Goal: Task Accomplishment & Management: Complete application form

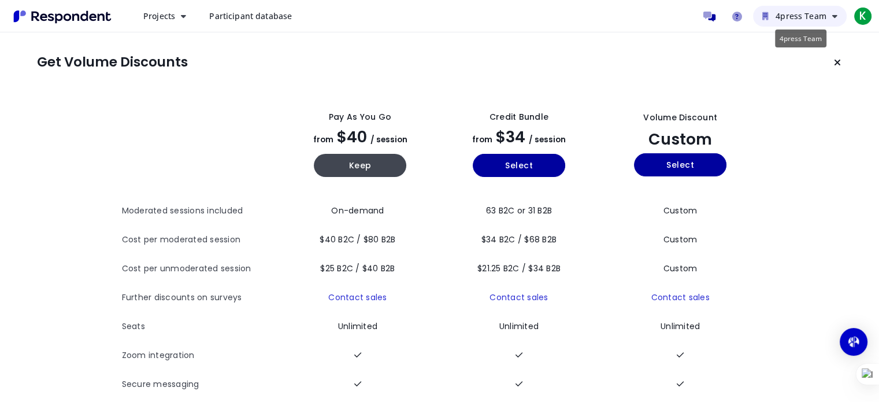
click at [803, 17] on span "4press Team" at bounding box center [801, 15] width 51 height 11
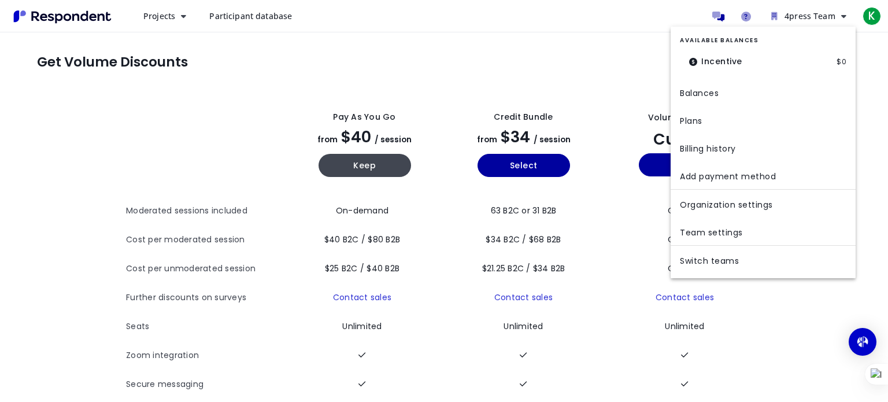
click at [624, 20] on md-backdrop at bounding box center [444, 201] width 888 height 402
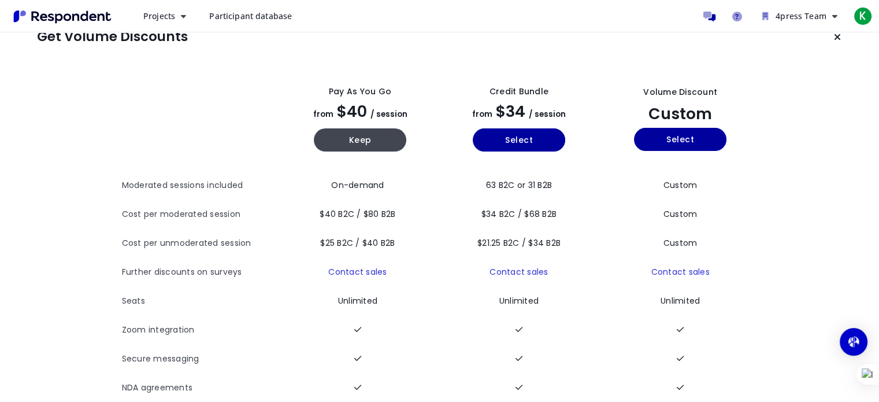
scroll to position [23, 0]
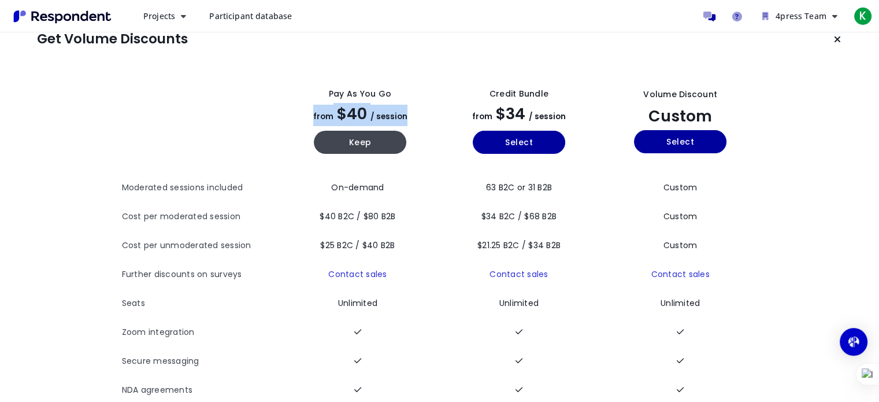
drag, startPoint x: 313, startPoint y: 115, endPoint x: 406, endPoint y: 117, distance: 93.7
click at [407, 117] on div "Pay as you go from $40 / session Keep" at bounding box center [361, 121] width 150 height 84
copy h2 "from $40 / session"
click at [420, 75] on th "Pay as you go from $40 / session Keep" at bounding box center [360, 120] width 159 height 103
drag, startPoint x: 129, startPoint y: 216, endPoint x: 395, endPoint y: 240, distance: 267.0
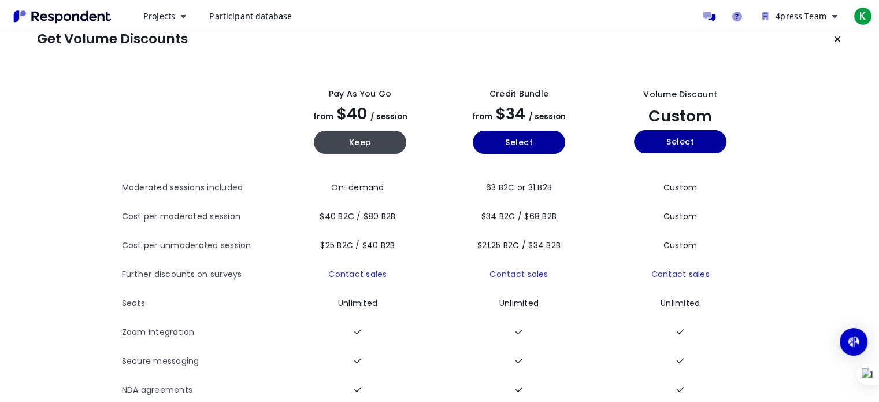
click at [395, 240] on tbody "Moderated sessions included On-demand 63 B2C or 31 B2B Custom Cost per moderate…" at bounding box center [440, 303] width 636 height 260
click at [414, 237] on td "$25 B2C / $40 B2B" at bounding box center [360, 245] width 159 height 29
drag, startPoint x: 320, startPoint y: 217, endPoint x: 395, endPoint y: 216, distance: 75.1
click at [395, 216] on span "$40 B2C / $80 B2B" at bounding box center [358, 216] width 76 height 12
copy span "$40 B2C / $80 B2B"
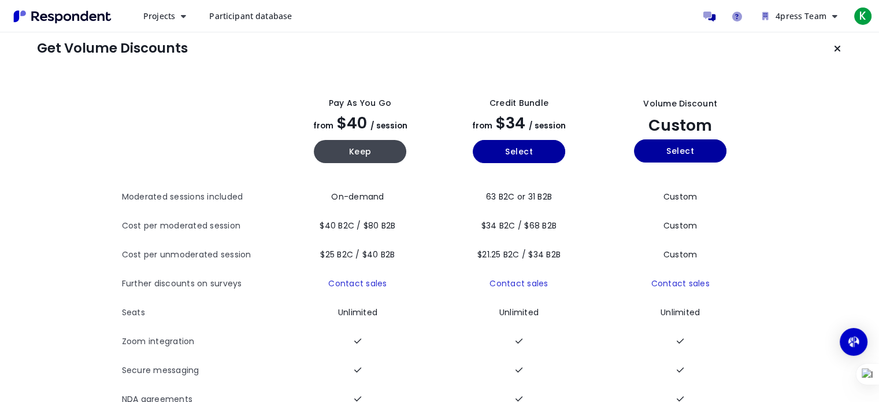
scroll to position [0, 0]
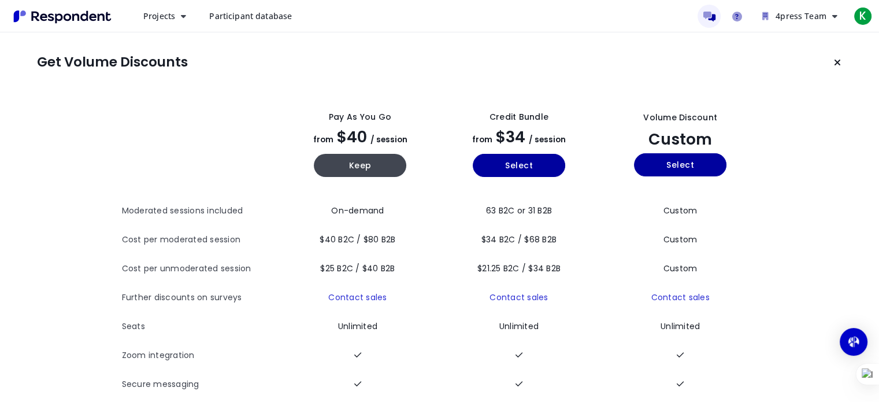
click at [714, 18] on icon "Message participants" at bounding box center [709, 17] width 12 height 10
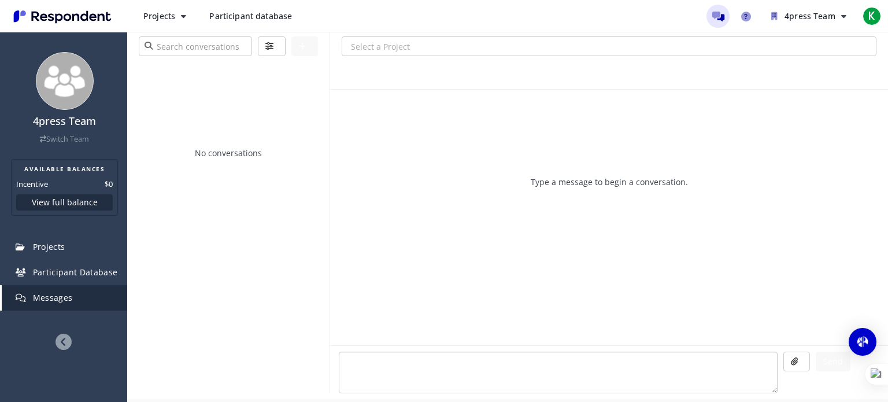
click at [376, 357] on textarea at bounding box center [558, 372] width 439 height 42
paste textarea "Hello. Do you work with respondents in [GEOGRAPHIC_DATA]? Locations: [GEOGRAPHI…"
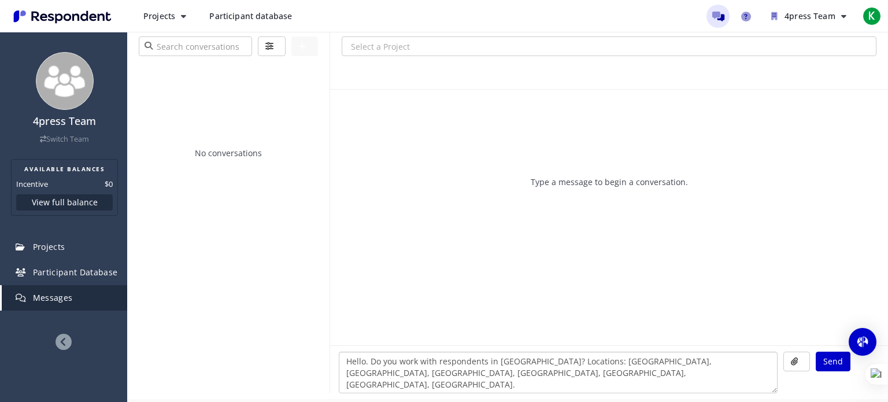
type textarea "Hello. Do you work with respondents in [GEOGRAPHIC_DATA]? Locations: [GEOGRAPHI…"
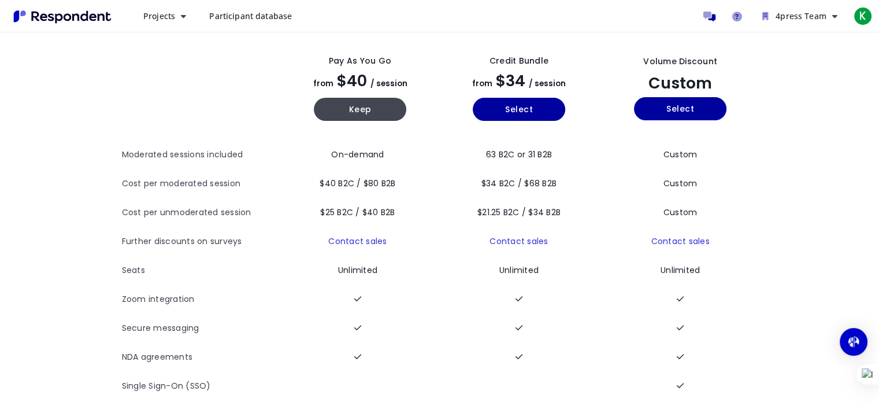
scroll to position [58, 0]
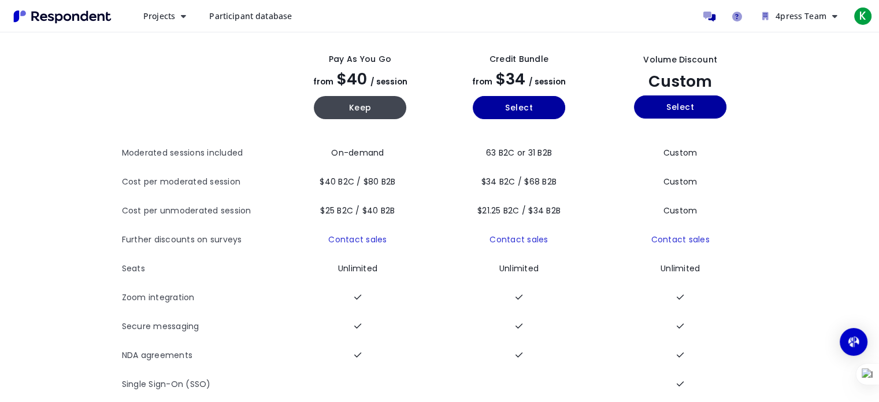
drag, startPoint x: 321, startPoint y: 210, endPoint x: 395, endPoint y: 212, distance: 73.4
click at [395, 212] on span "$25 B2C / $40 B2B" at bounding box center [357, 211] width 75 height 12
copy span "$25 B2C / $40 B2B"
drag, startPoint x: 319, startPoint y: 181, endPoint x: 395, endPoint y: 180, distance: 75.7
click at [395, 180] on span "$40 B2C / $80 B2B" at bounding box center [358, 182] width 76 height 12
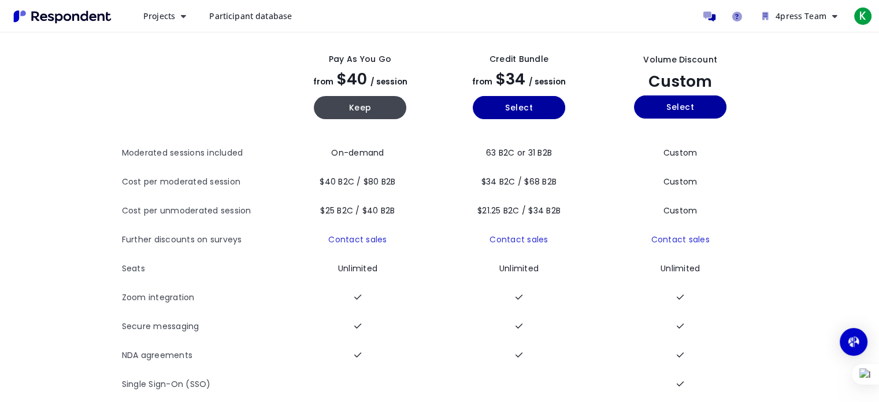
copy span "$40 B2C / $80 B2B"
click at [402, 143] on td "On-demand" at bounding box center [360, 153] width 159 height 29
click at [375, 109] on button "Keep" at bounding box center [360, 107] width 92 height 23
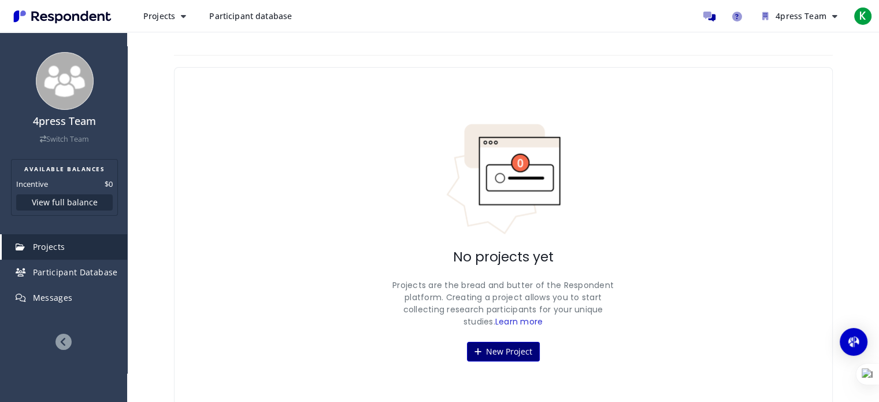
click at [502, 353] on button "New Project" at bounding box center [503, 352] width 73 height 20
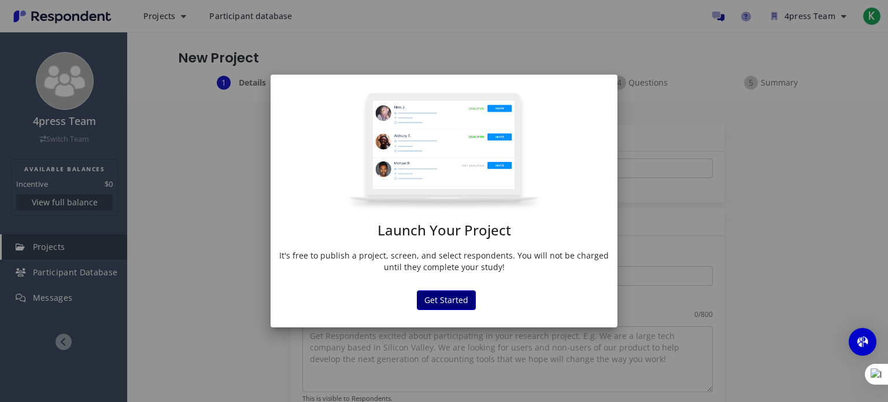
click at [459, 298] on button "Get Started" at bounding box center [446, 300] width 59 height 20
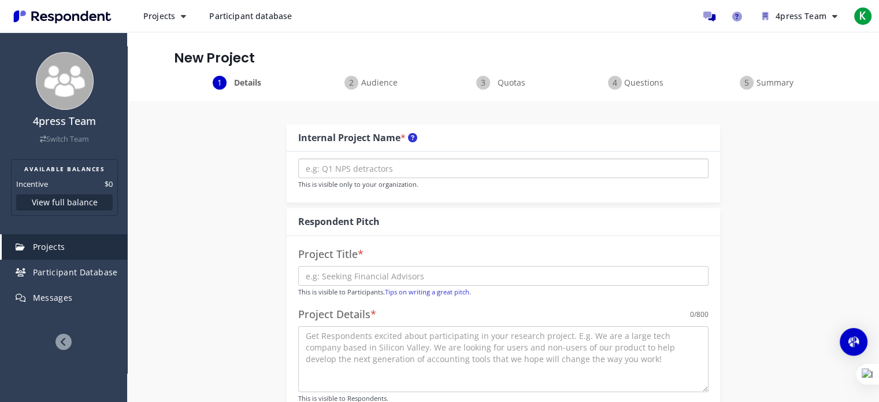
click at [411, 168] on input "text" at bounding box center [503, 168] width 410 height 20
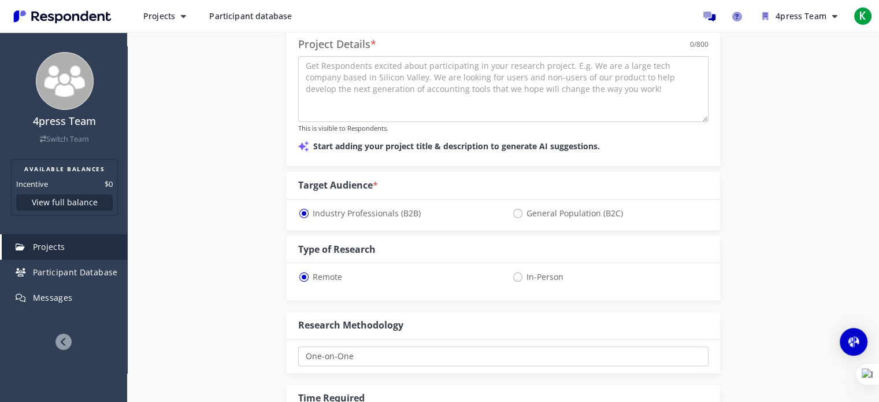
scroll to position [289, 0]
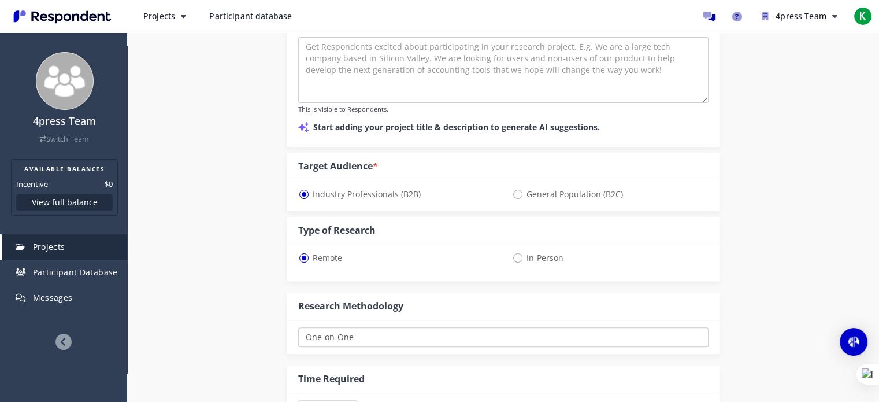
click at [516, 194] on span "General Population (B2C)" at bounding box center [567, 194] width 111 height 14
click at [516, 194] on input "General Population (B2C)" at bounding box center [516, 194] width 8 height 8
radio input "true"
select select "number:125"
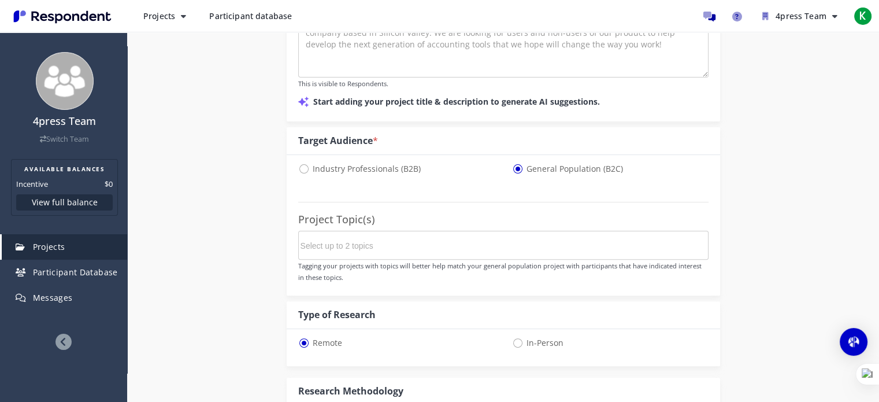
scroll to position [347, 0]
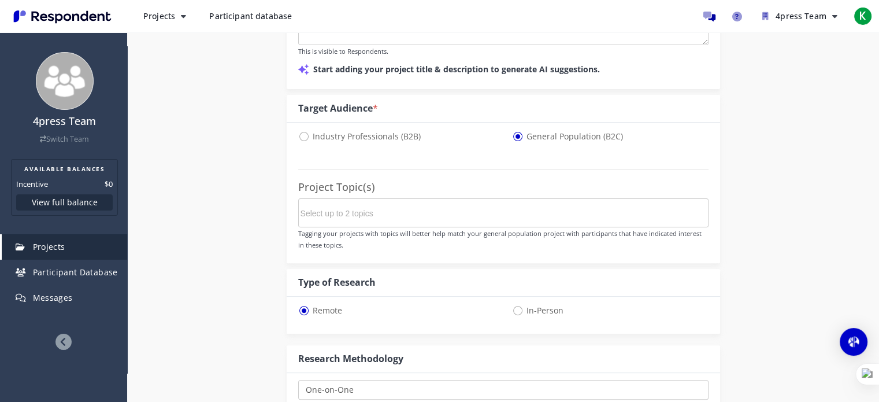
click at [385, 214] on input "Select up to 2 topics" at bounding box center [387, 213] width 173 height 20
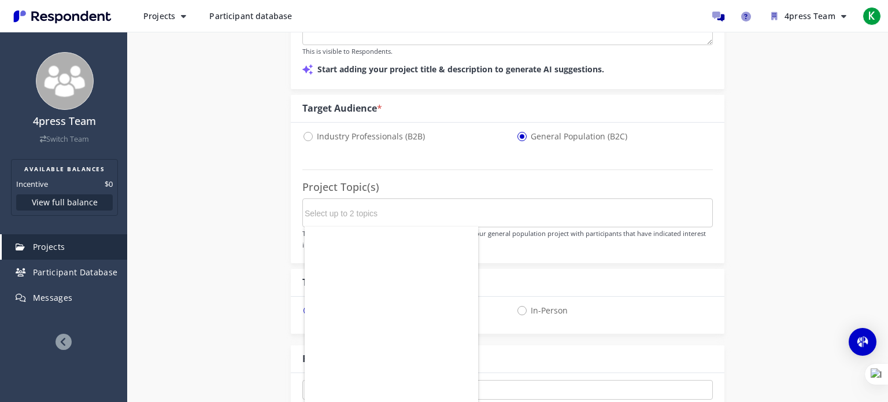
scroll to position [0, 0]
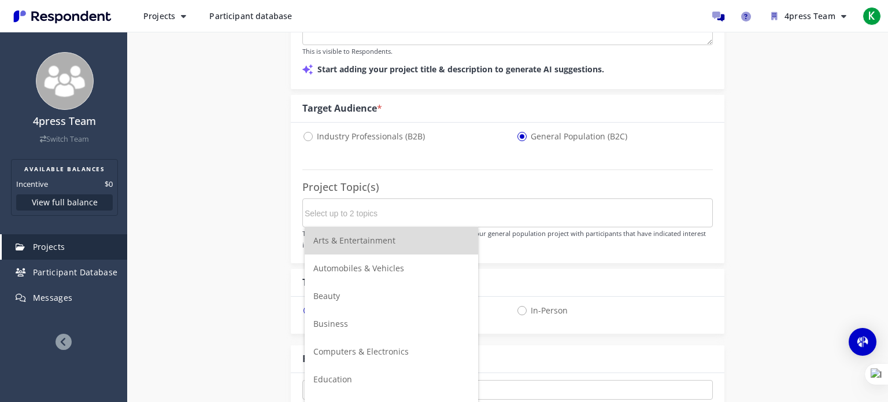
click at [394, 238] on li "Arts & Entertainment" at bounding box center [391, 241] width 173 height 28
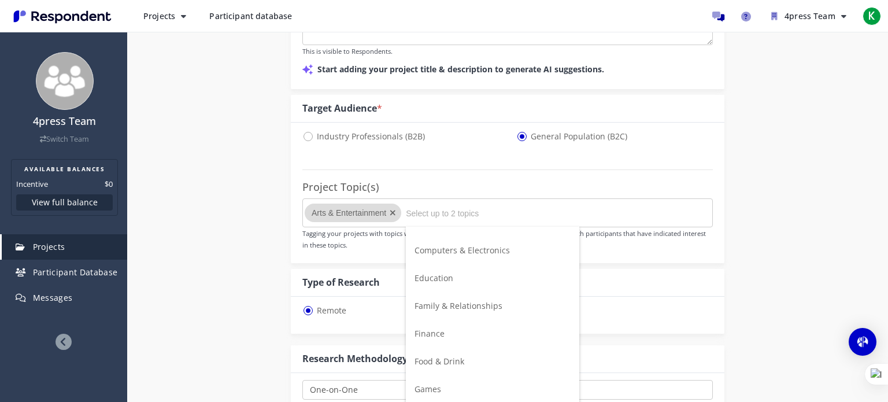
scroll to position [116, 0]
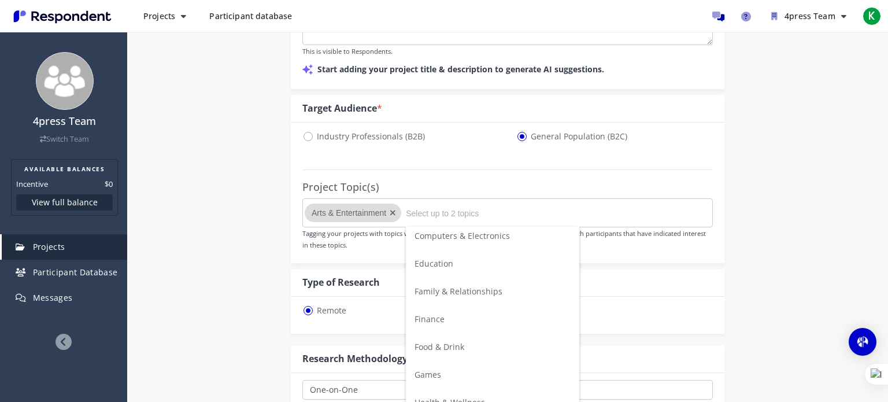
click at [498, 290] on span "Family & Relationships" at bounding box center [458, 291] width 88 height 11
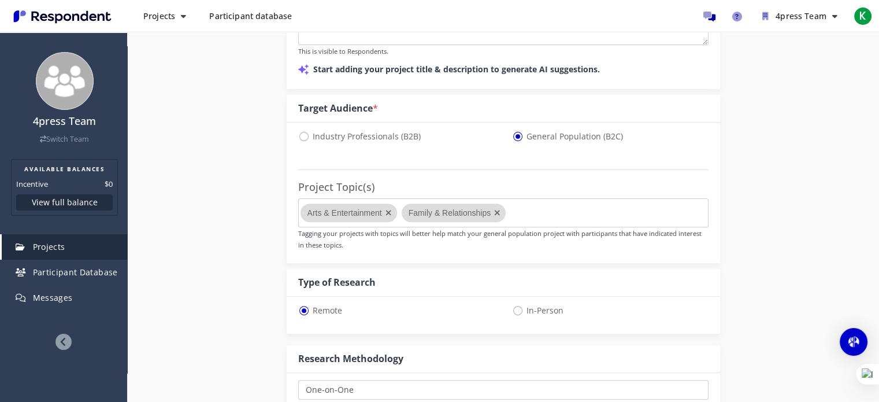
click at [244, 279] on div "Internal Project Name * This is visible only to your organization. Respondent P…" at bounding box center [503, 245] width 676 height 982
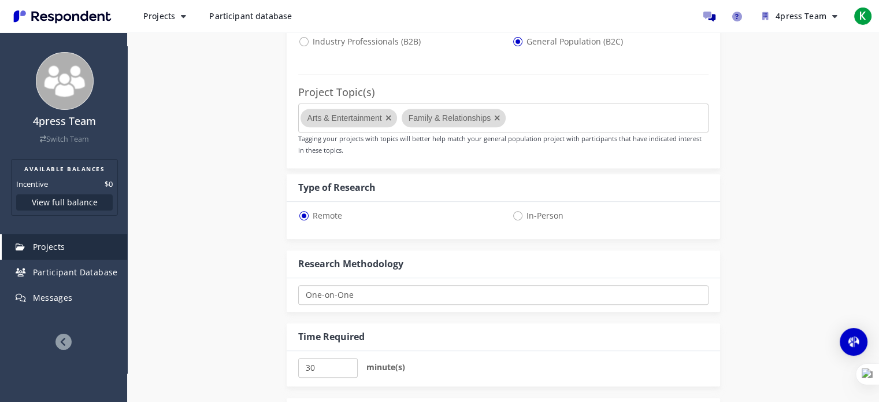
scroll to position [462, 0]
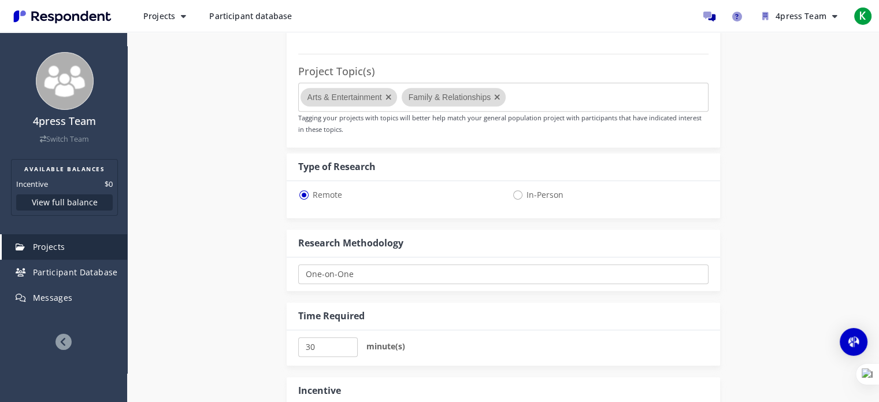
click at [518, 194] on span "In-Person" at bounding box center [537, 195] width 51 height 14
click at [518, 194] on input "In-Person" at bounding box center [516, 194] width 8 height 8
radio input "true"
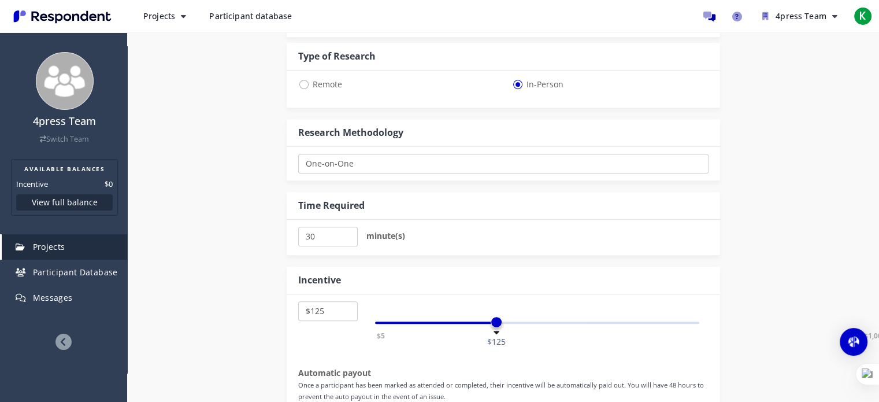
scroll to position [578, 0]
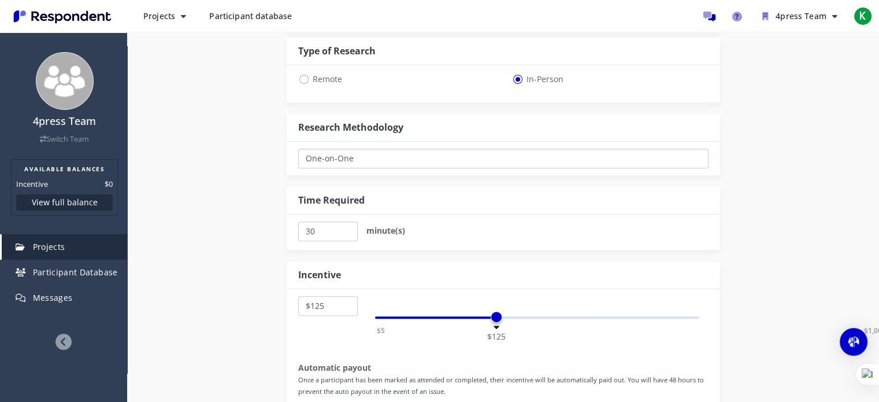
click at [403, 160] on select "One-on-One Focus Group In Respondent Home In Respondent Office" at bounding box center [503, 159] width 410 height 20
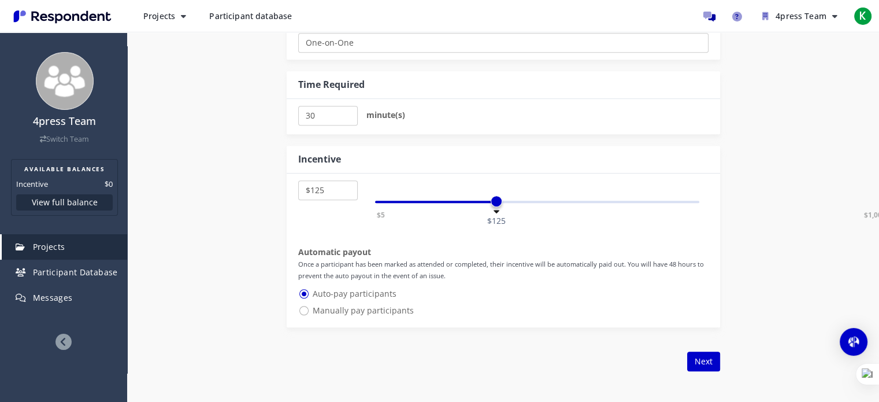
scroll to position [706, 0]
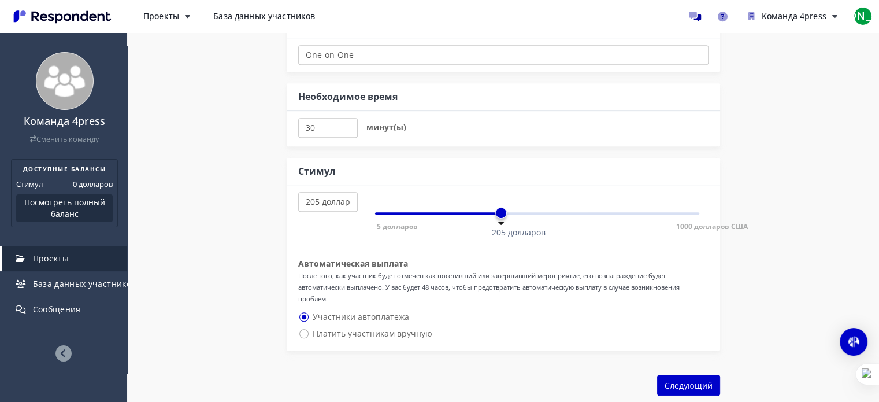
select select "number:200"
drag, startPoint x: 522, startPoint y: 201, endPoint x: 498, endPoint y: 202, distance: 24.3
click at [498, 207] on span at bounding box center [498, 213] width 12 height 12
click at [557, 239] on div "5 долларов 10 долларов 15 долларов 20 долларов 25 долларов 30 долларов 35 долла…" at bounding box center [503, 267] width 433 height 165
click at [299, 327] on span "Платить участникам вручную" at bounding box center [365, 334] width 134 height 14
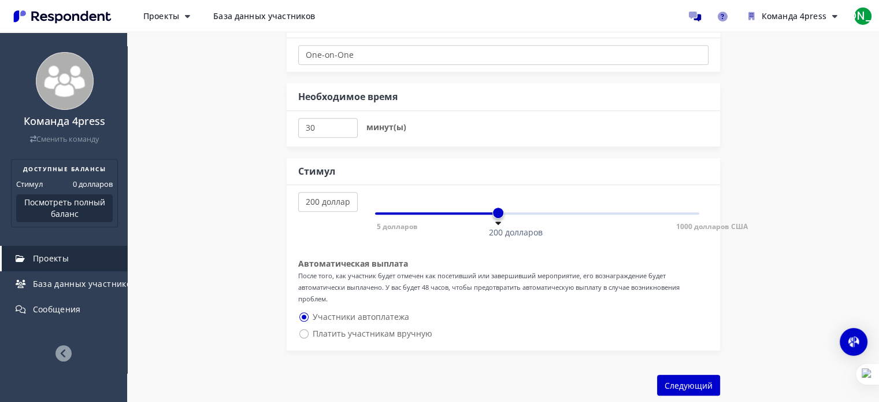
click at [299, 329] on input "Платить участникам вручную" at bounding box center [302, 333] width 8 height 8
radio input "true"
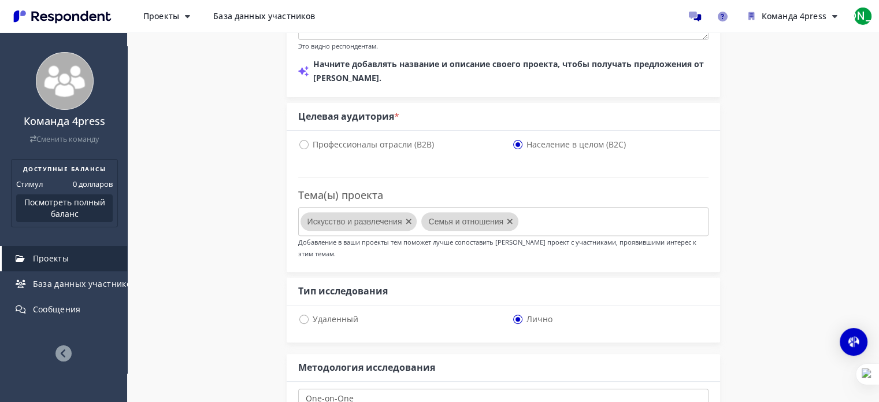
scroll to position [359, 0]
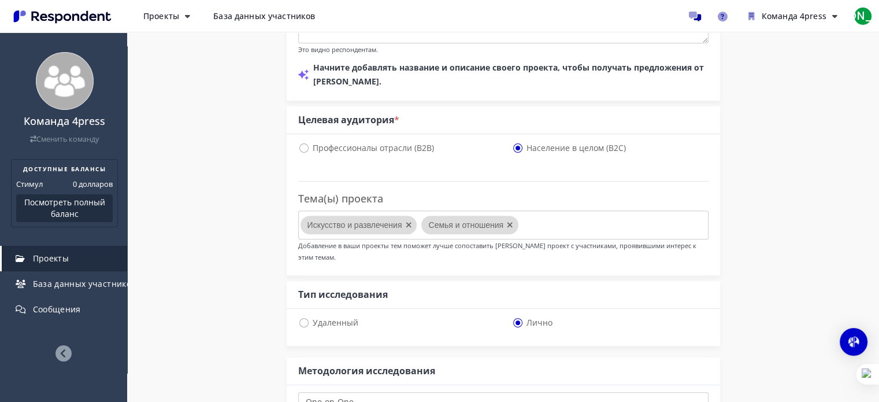
click at [321, 317] on font "Удаленный" at bounding box center [336, 322] width 46 height 11
click at [306, 318] on input "Удаленный" at bounding box center [302, 322] width 8 height 8
radio input "true"
select select "number:200"
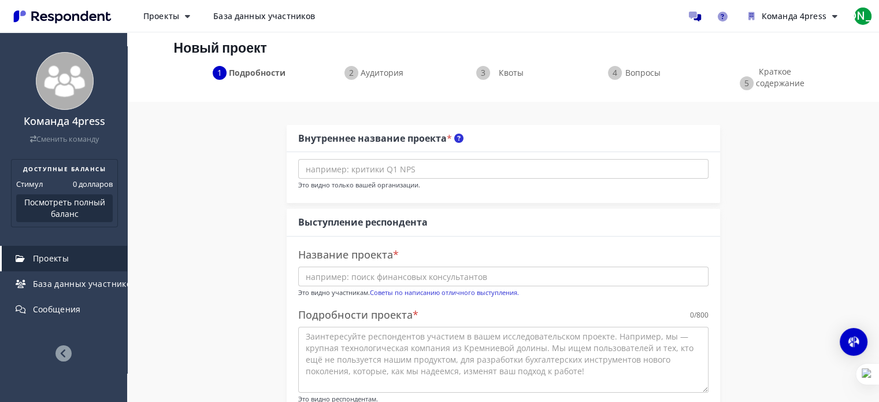
scroll to position [0, 0]
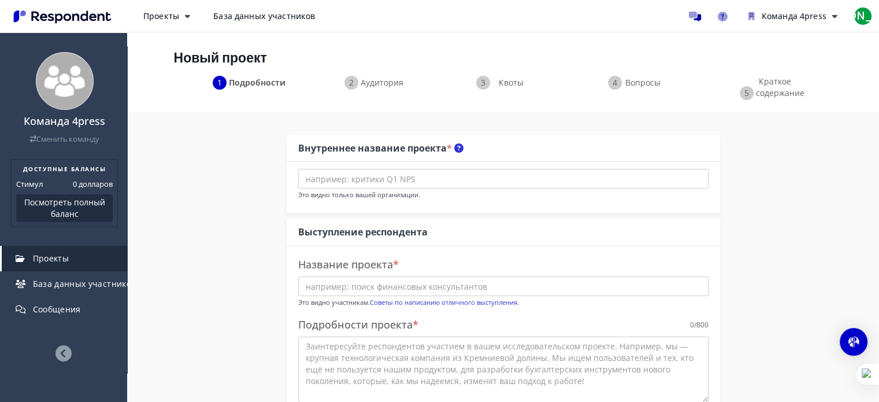
drag, startPoint x: 68, startPoint y: 14, endPoint x: 80, endPoint y: 21, distance: 13.2
click at [68, 14] on img "Основная навигация" at bounding box center [62, 16] width 106 height 19
